Goal: Task Accomplishment & Management: Manage account settings

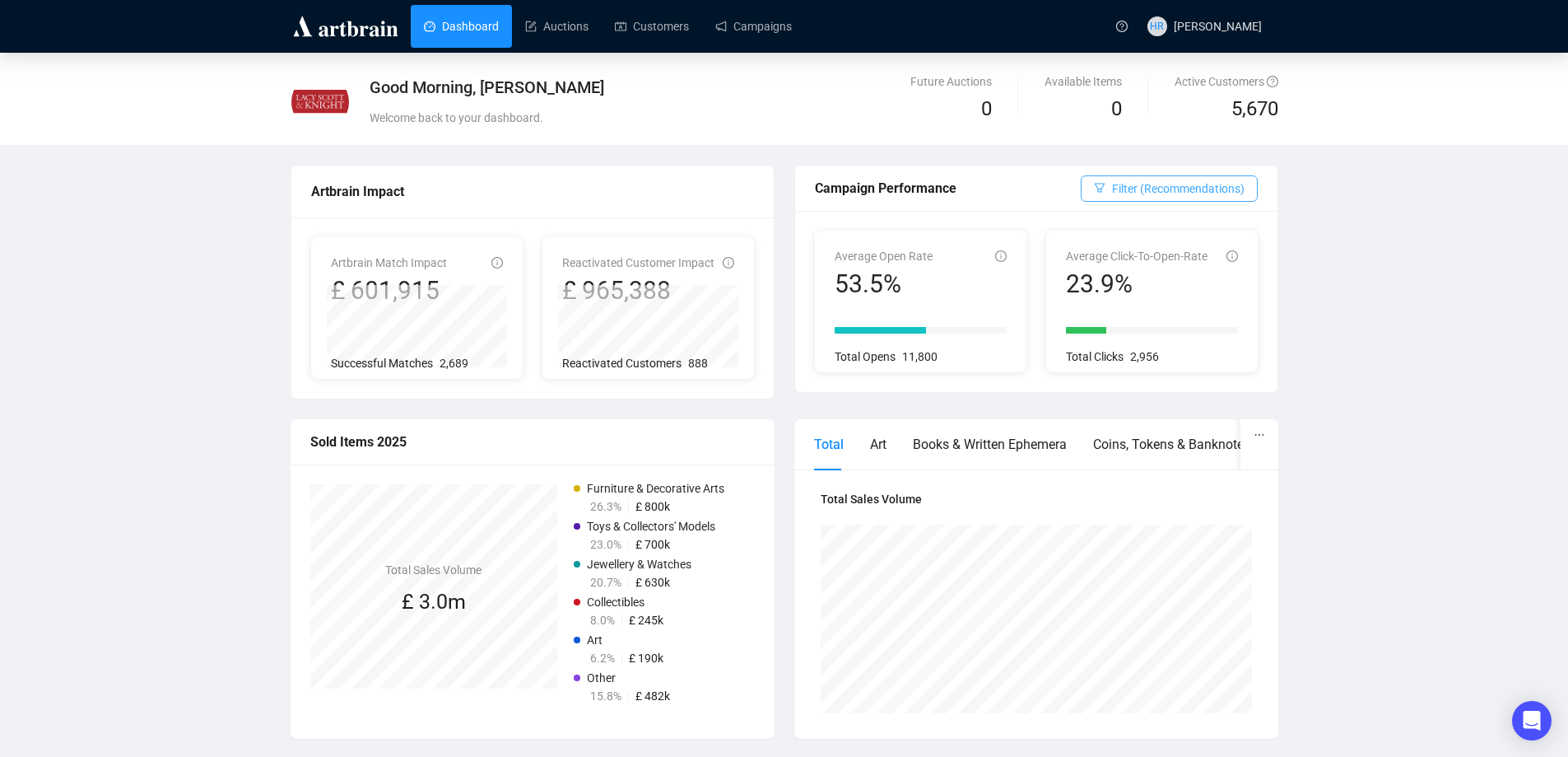
click at [1168, 184] on span "Filter (Recommendations)" at bounding box center [1178, 188] width 133 height 18
click at [1139, 191] on span "Filter (Recommendations)" at bounding box center [1178, 188] width 133 height 18
click at [1108, 227] on span "All" at bounding box center [1118, 225] width 26 height 18
click at [1106, 227] on input "All" at bounding box center [1099, 225] width 13 height 13
radio input "true"
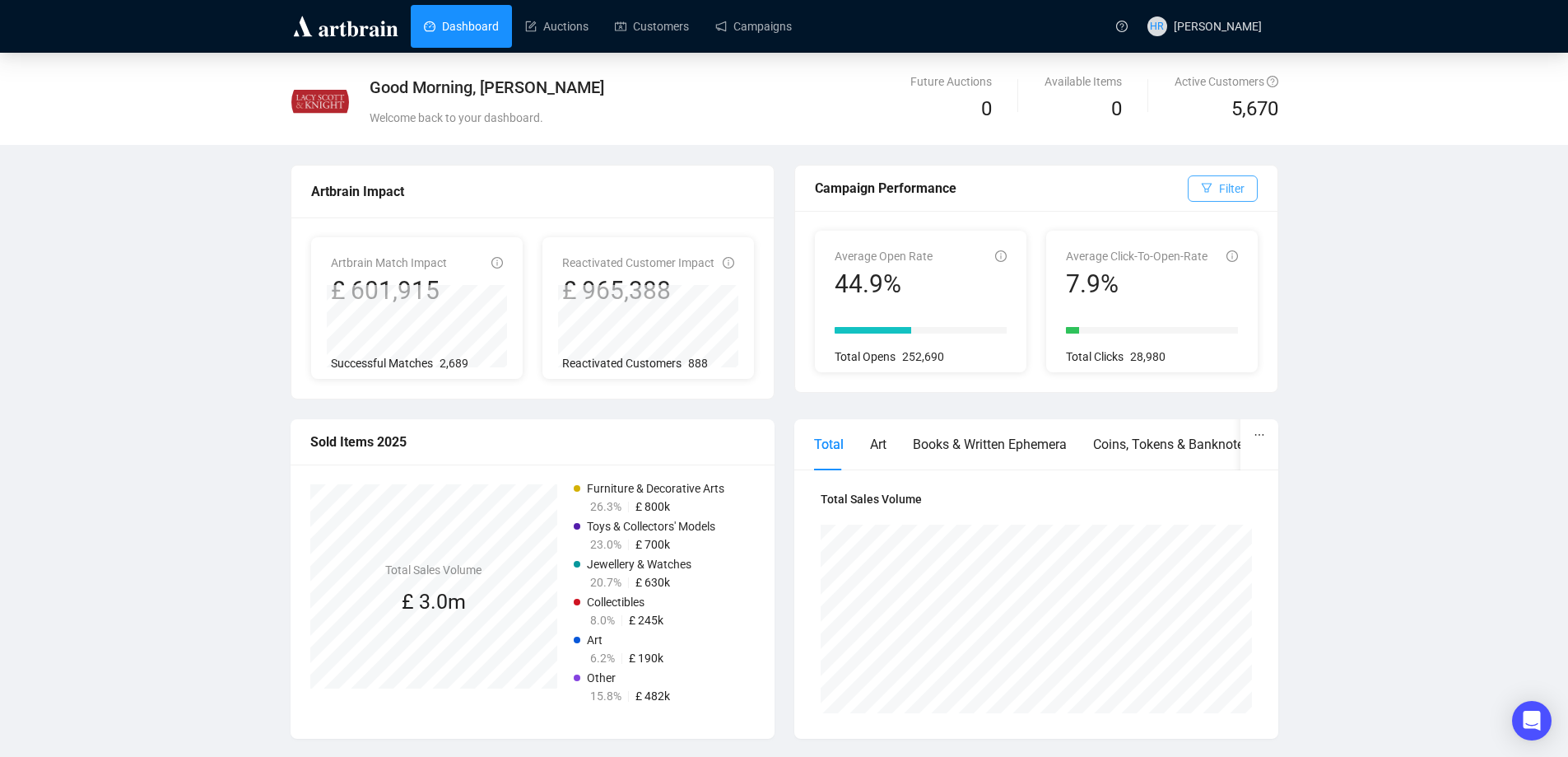
click at [1229, 193] on span "Filter" at bounding box center [1232, 188] width 26 height 18
click at [1195, 271] on div "General" at bounding box center [1186, 273] width 142 height 18
click at [1152, 273] on span "General" at bounding box center [1164, 273] width 53 height 18
click at [1138, 273] on input "General" at bounding box center [1131, 274] width 13 height 13
radio input "true"
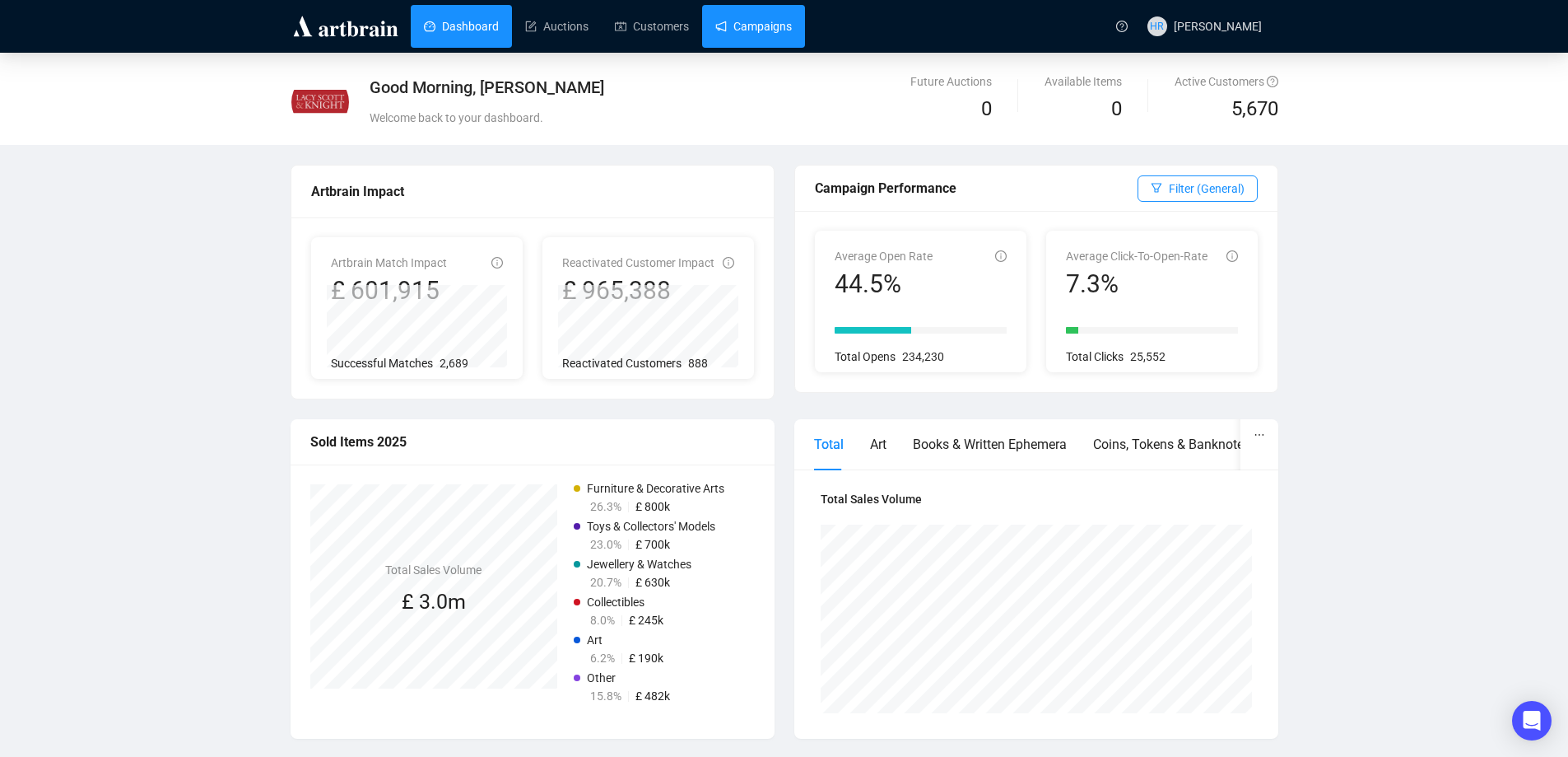
click at [741, 29] on link "Campaigns" at bounding box center [754, 26] width 76 height 43
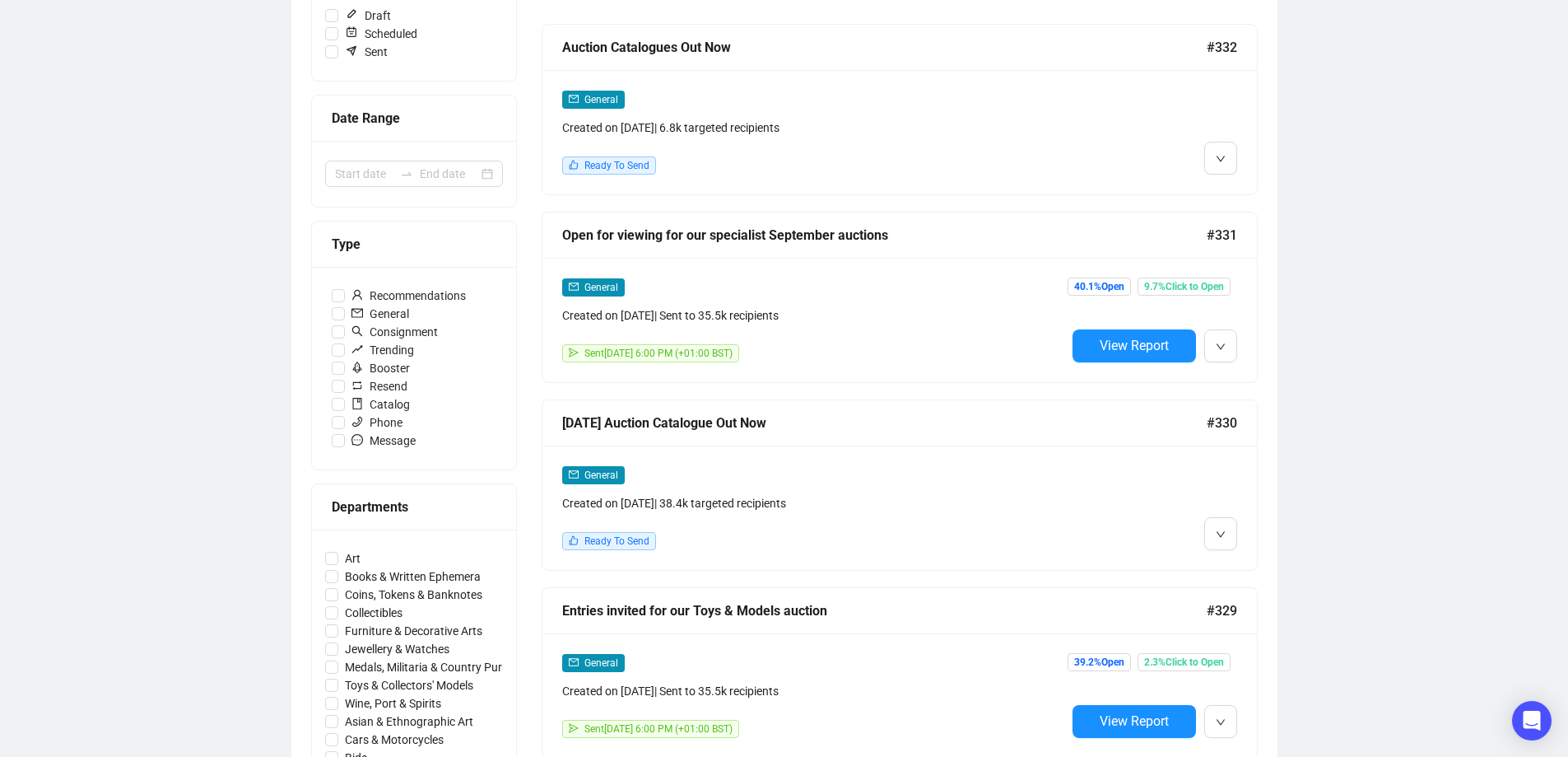
scroll to position [247, 0]
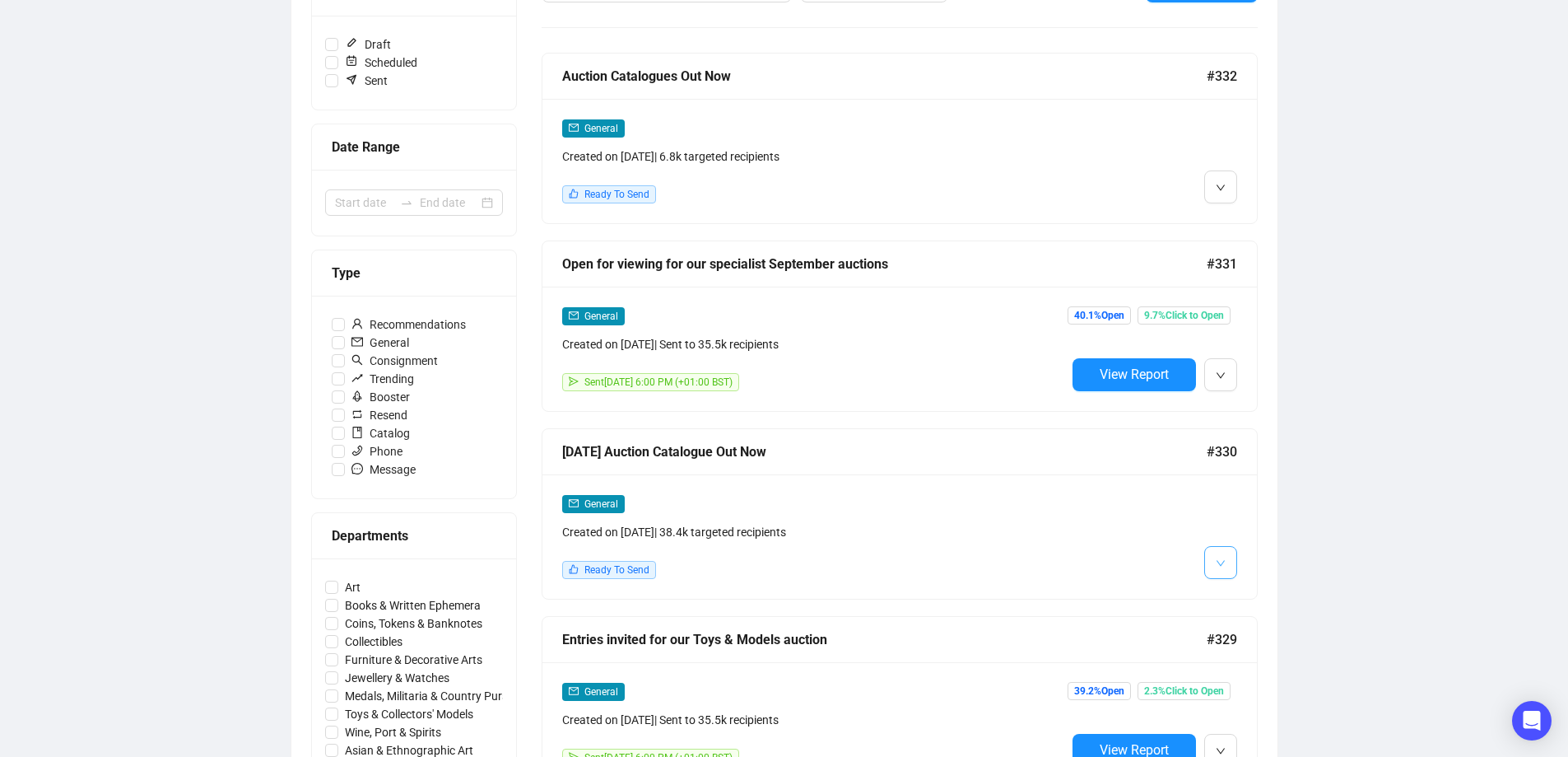
click at [1216, 569] on span "button" at bounding box center [1221, 562] width 10 height 21
click at [1229, 595] on img at bounding box center [1224, 596] width 13 height 13
